Goal: Information Seeking & Learning: Check status

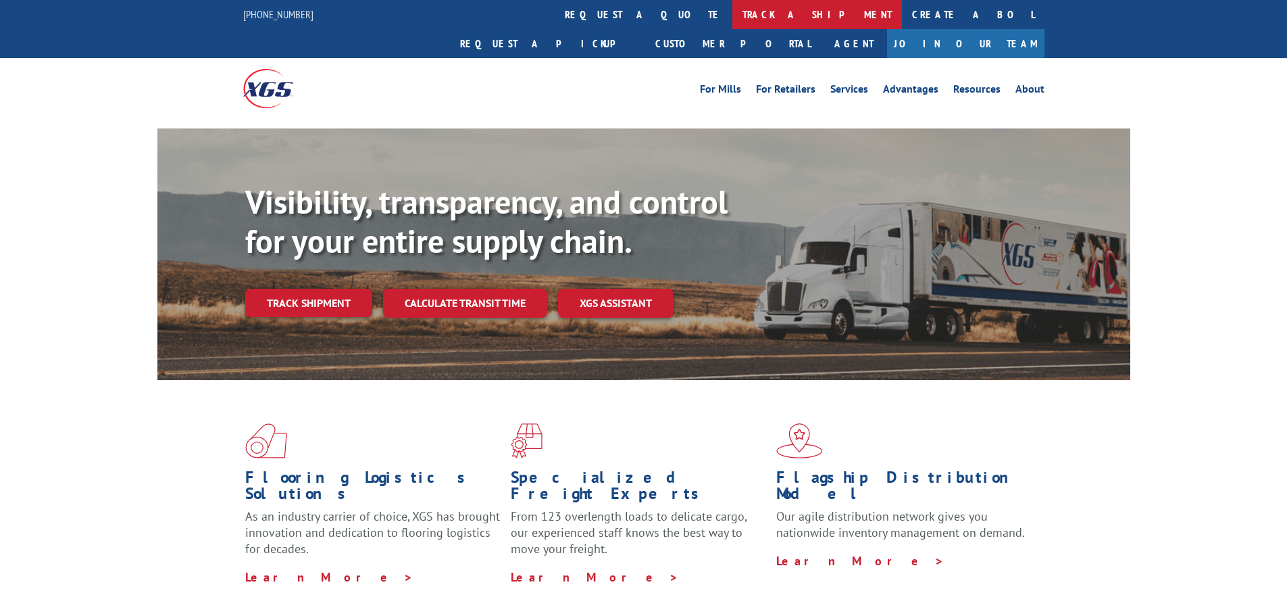
click at [732, 16] on link "track a shipment" at bounding box center [817, 14] width 170 height 29
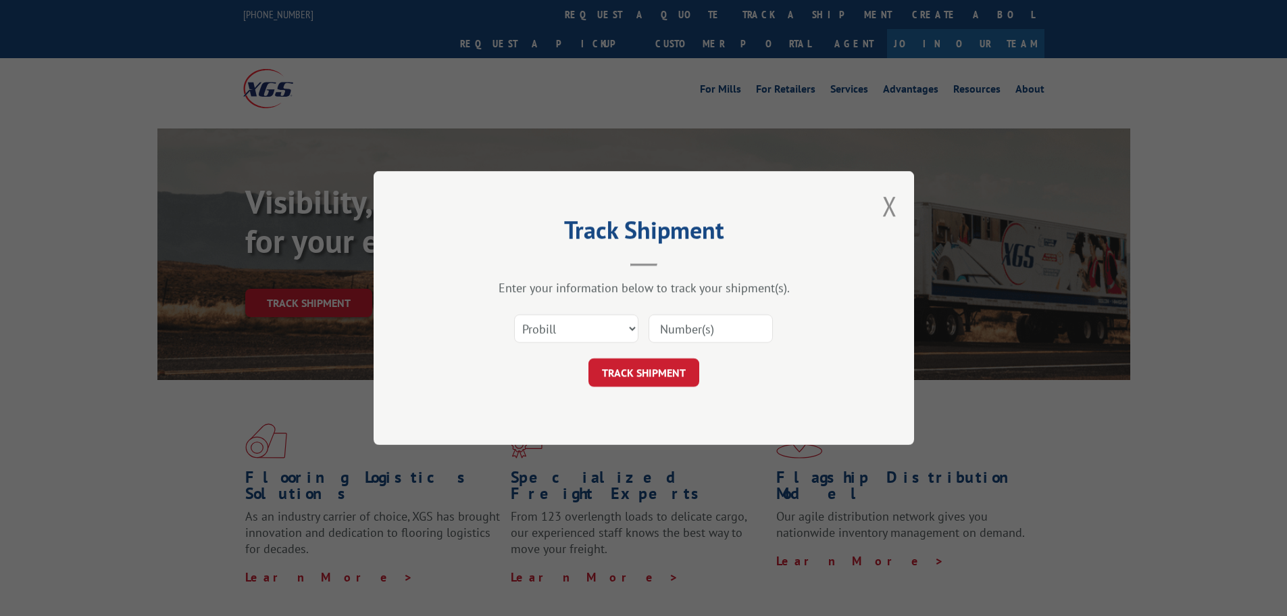
click at [682, 332] on input at bounding box center [711, 328] width 124 height 28
paste input "17544766"
type input "17544766"
click at [662, 371] on button "TRACK SHIPMENT" at bounding box center [644, 372] width 111 height 28
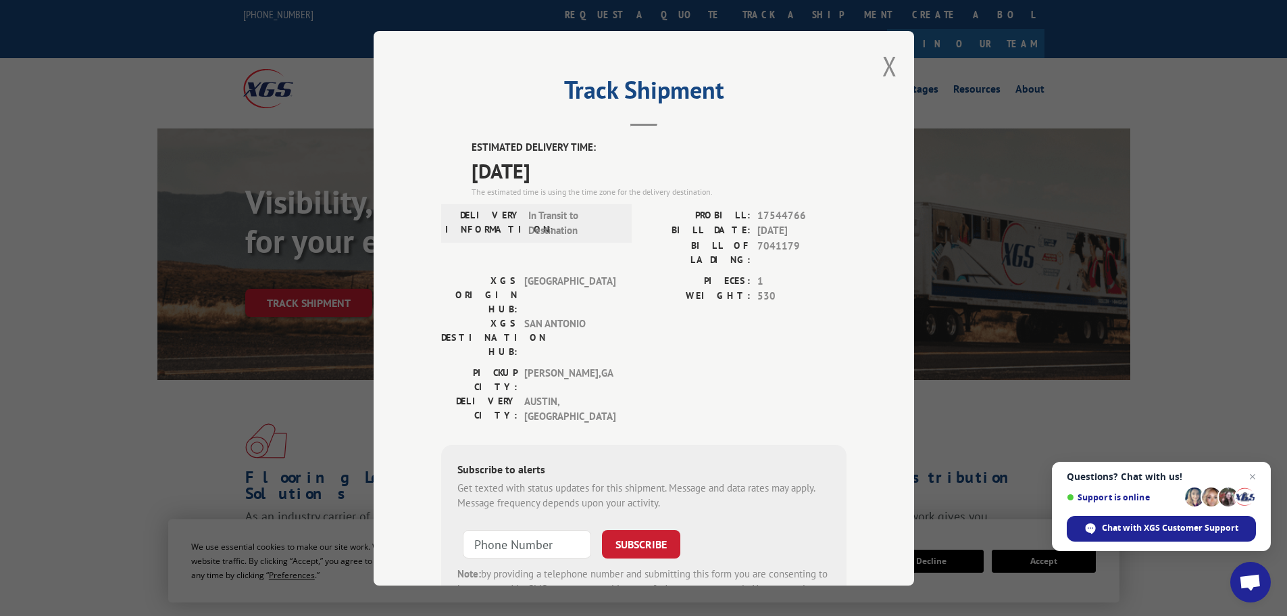
click at [95, 370] on div "Track Shipment ESTIMATED DELIVERY TIME: [DATE] The estimated time is using the …" at bounding box center [643, 308] width 1287 height 616
drag, startPoint x: 466, startPoint y: 168, endPoint x: 616, endPoint y: 165, distance: 149.4
click at [616, 165] on span "[DATE]" at bounding box center [659, 170] width 375 height 30
click at [101, 404] on div "Track Shipment ESTIMATED DELIVERY TIME: [DATE] The estimated time is using the …" at bounding box center [643, 308] width 1287 height 616
click at [885, 67] on button "Close modal" at bounding box center [890, 66] width 15 height 36
